Goal: Find specific fact

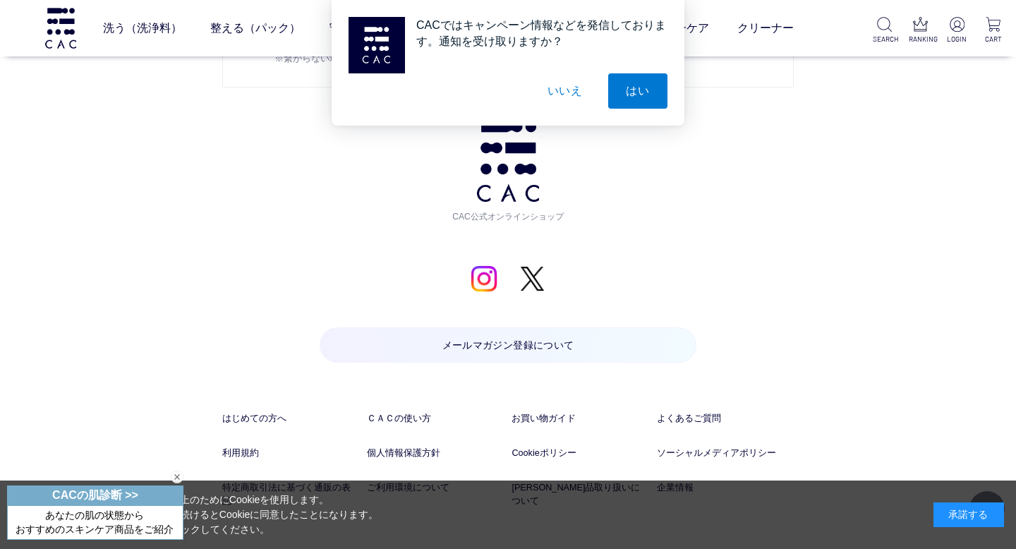
scroll to position [6841, 0]
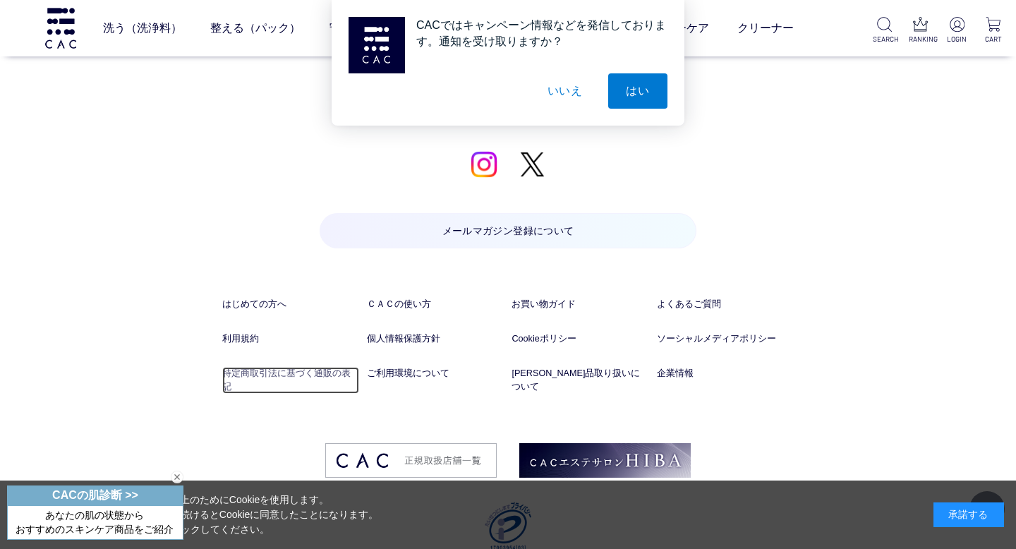
click at [327, 367] on link "特定商取引法に基づく通販の表記" at bounding box center [290, 380] width 137 height 27
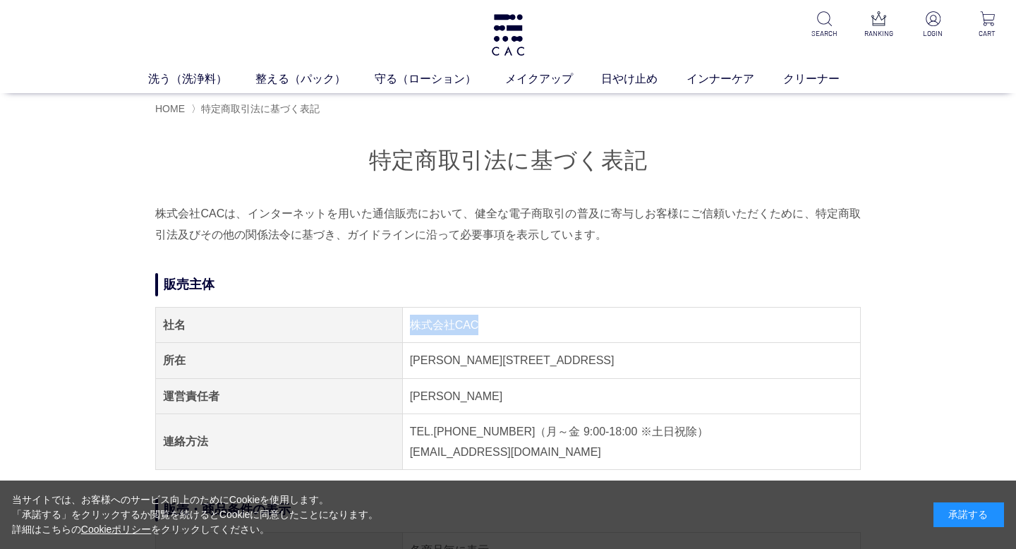
drag, startPoint x: 411, startPoint y: 322, endPoint x: 679, endPoint y: 322, distance: 268.0
click at [679, 322] on td "株式会社CAC" at bounding box center [631, 324] width 458 height 35
copy td "株式会社CAC"
